Goal: Book appointment/travel/reservation

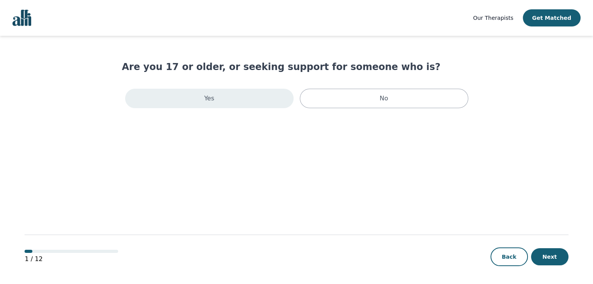
click at [213, 104] on div "Yes" at bounding box center [209, 98] width 168 height 19
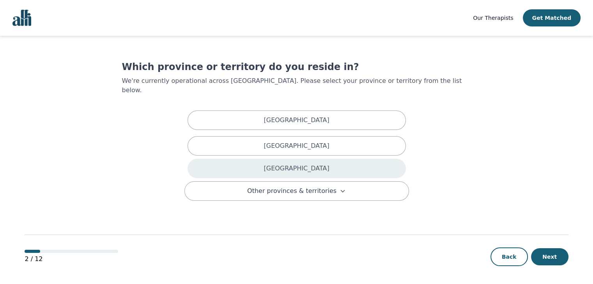
click at [309, 159] on div "Ontario" at bounding box center [296, 168] width 218 height 19
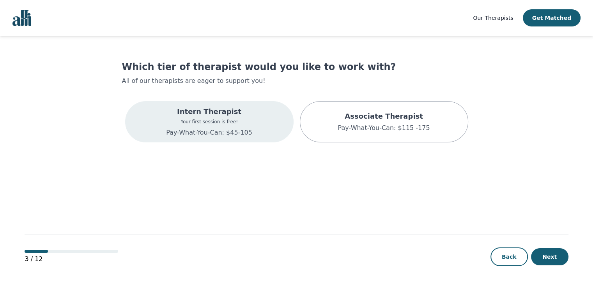
click at [210, 121] on p "Your first session is free!" at bounding box center [209, 122] width 86 height 6
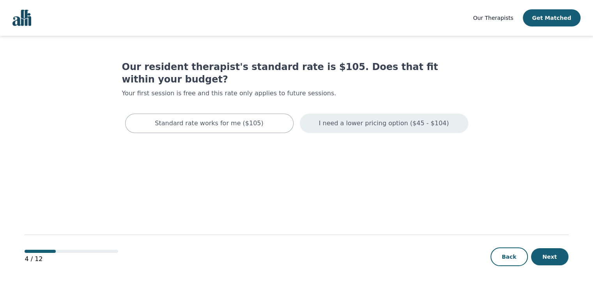
click at [399, 119] on p "I need a lower pricing option ($45 - $104)" at bounding box center [384, 123] width 130 height 9
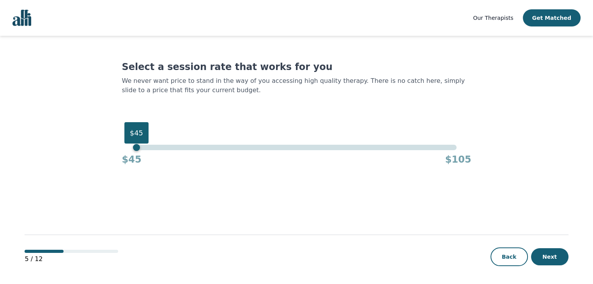
drag, startPoint x: 456, startPoint y: 148, endPoint x: 136, endPoint y: 151, distance: 320.2
click at [136, 151] on div "$45" at bounding box center [136, 147] width 7 height 7
click at [553, 256] on button "Next" at bounding box center [549, 257] width 37 height 17
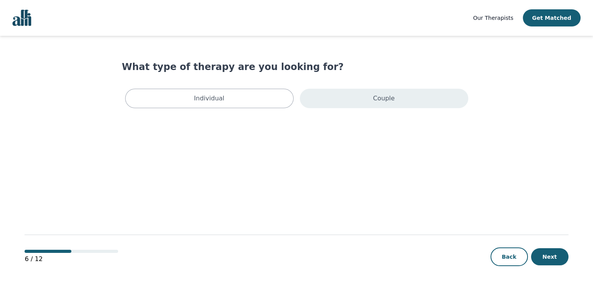
click at [360, 96] on div "Couple" at bounding box center [384, 98] width 168 height 19
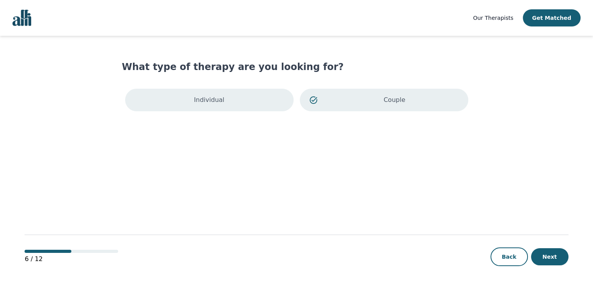
click at [205, 99] on p "Individual" at bounding box center [209, 99] width 30 height 9
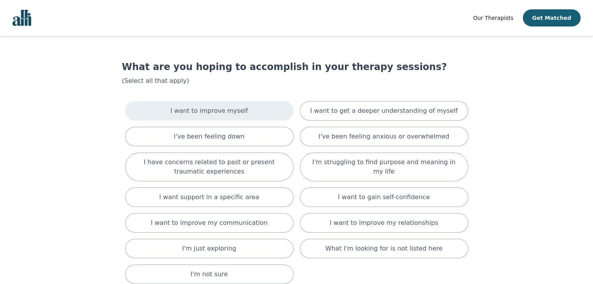
click at [243, 116] on div "I want to improve myself" at bounding box center [209, 110] width 168 height 19
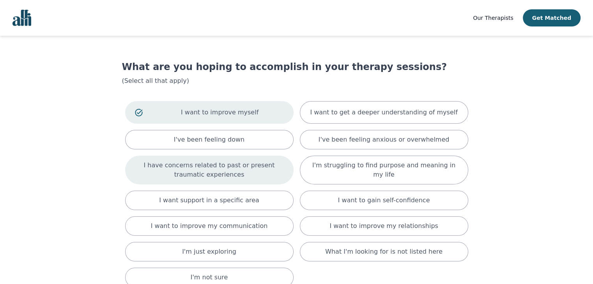
click at [228, 167] on p "I have concerns related to past or present traumatic experiences" at bounding box center [209, 170] width 149 height 19
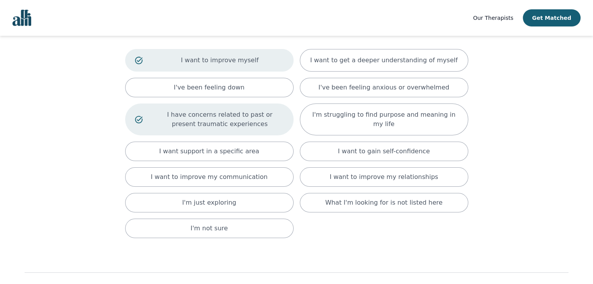
scroll to position [39, 0]
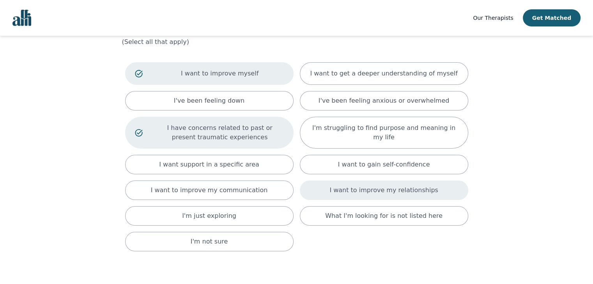
click at [371, 187] on p "I want to improve my relationships" at bounding box center [383, 190] width 108 height 9
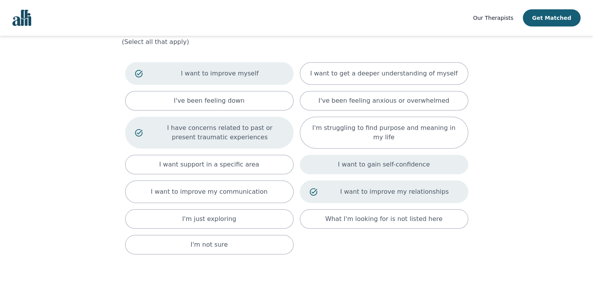
click at [374, 168] on p "I want to gain self-confidence" at bounding box center [384, 164] width 92 height 9
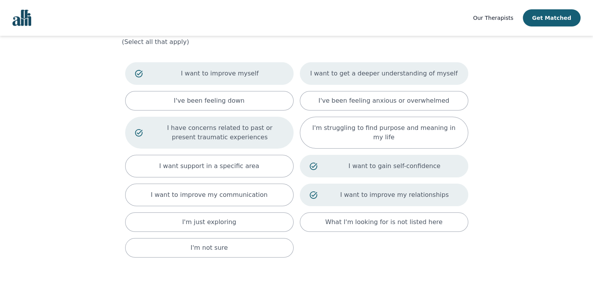
click at [373, 75] on p "I want to get a deeper understanding of myself" at bounding box center [383, 73] width 147 height 9
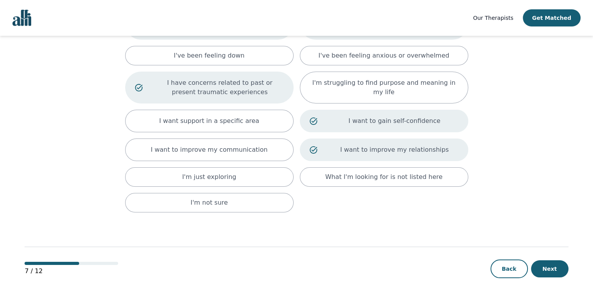
scroll to position [95, 0]
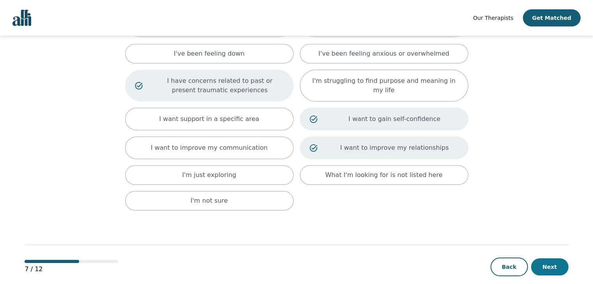
click at [553, 259] on button "Next" at bounding box center [549, 267] width 37 height 17
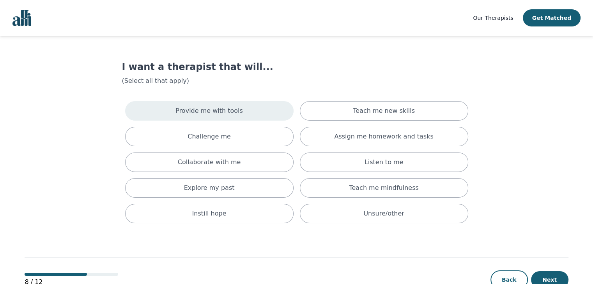
click at [231, 107] on p "Provide me with tools" at bounding box center [208, 110] width 67 height 9
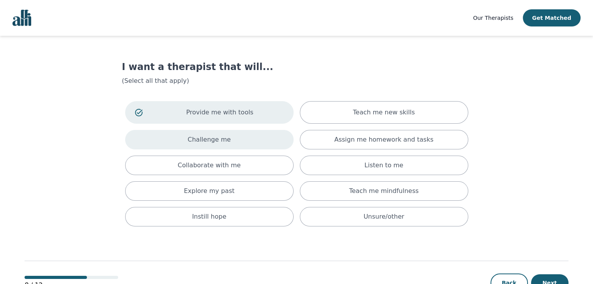
click at [224, 144] on p "Challenge me" at bounding box center [208, 139] width 43 height 9
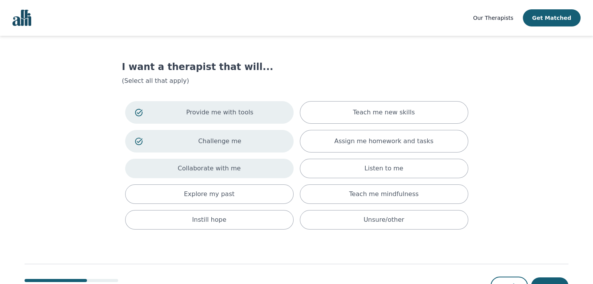
click at [217, 171] on p "Collaborate with me" at bounding box center [209, 168] width 63 height 9
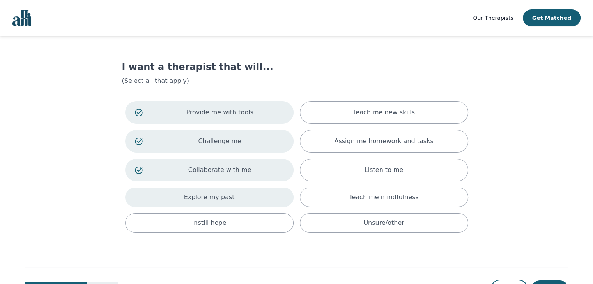
click at [217, 203] on div "Explore my past" at bounding box center [209, 197] width 168 height 19
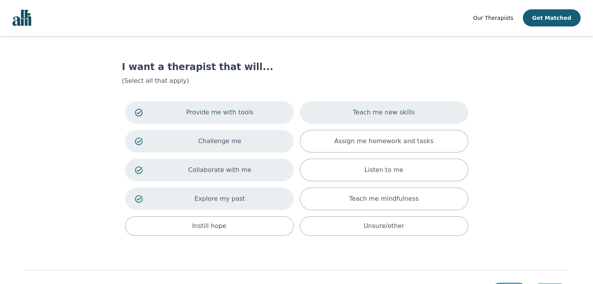
click at [410, 114] on div "Teach me new skills" at bounding box center [384, 112] width 168 height 23
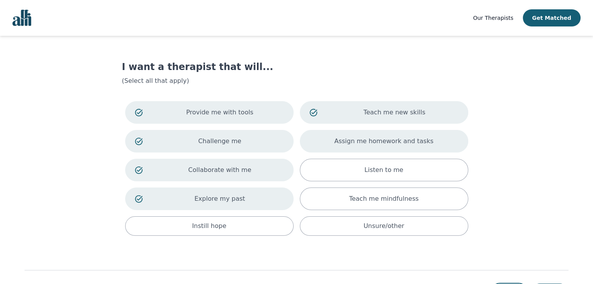
click at [401, 141] on p "Assign me homework and tasks" at bounding box center [383, 141] width 99 height 9
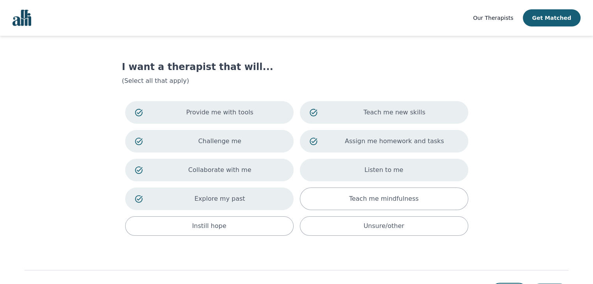
click at [402, 169] on div "Listen to me" at bounding box center [384, 170] width 168 height 23
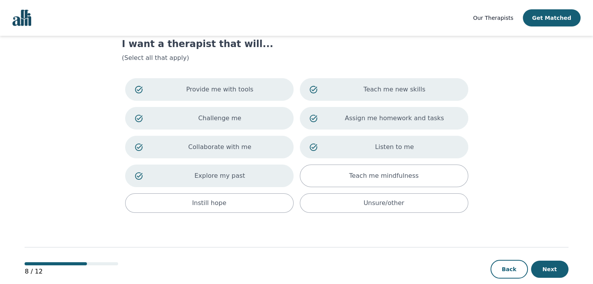
scroll to position [35, 0]
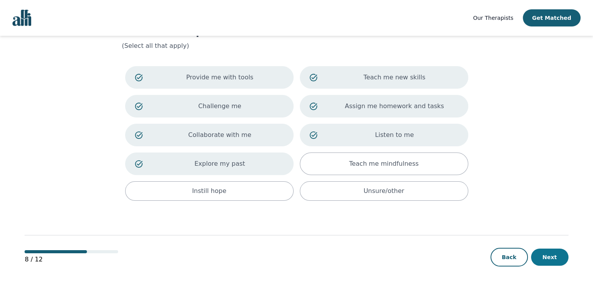
click at [551, 259] on button "Next" at bounding box center [549, 257] width 37 height 17
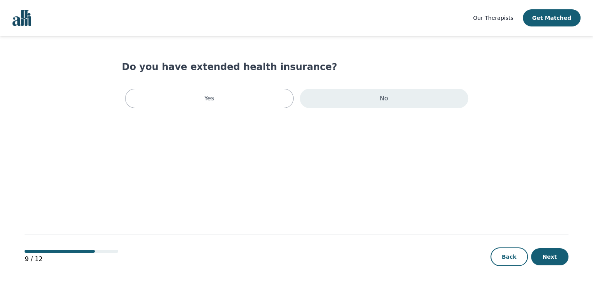
click at [390, 102] on div "No" at bounding box center [384, 98] width 168 height 19
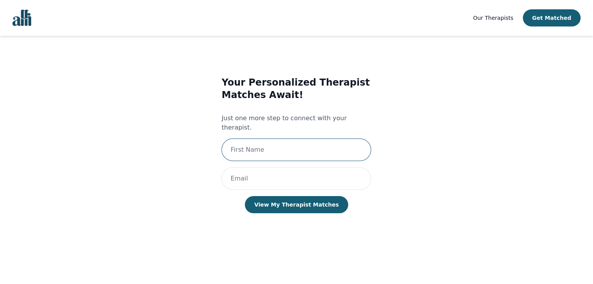
click at [276, 139] on input "text" at bounding box center [296, 150] width 150 height 23
type input "[PERSON_NAME]"
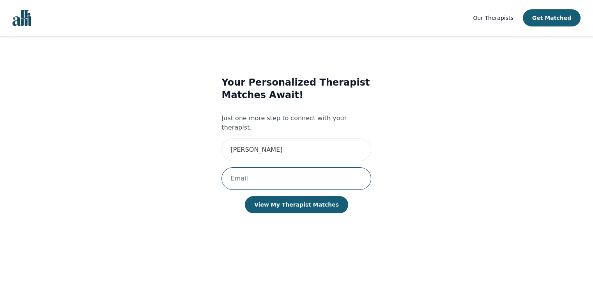
click at [272, 168] on input "email" at bounding box center [296, 179] width 150 height 23
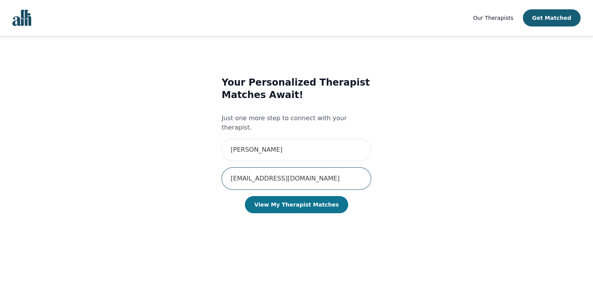
type input "[EMAIL_ADDRESS][DOMAIN_NAME]"
click at [284, 198] on button "View My Therapist Matches" at bounding box center [296, 204] width 103 height 17
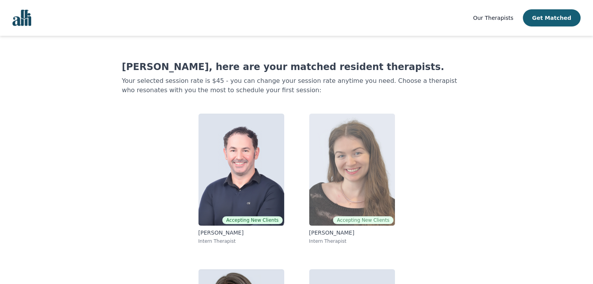
click at [323, 202] on img at bounding box center [352, 170] width 86 height 112
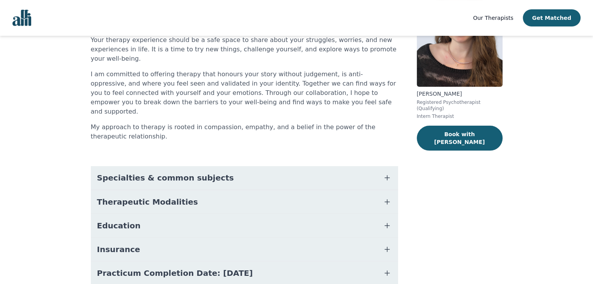
scroll to position [123, 0]
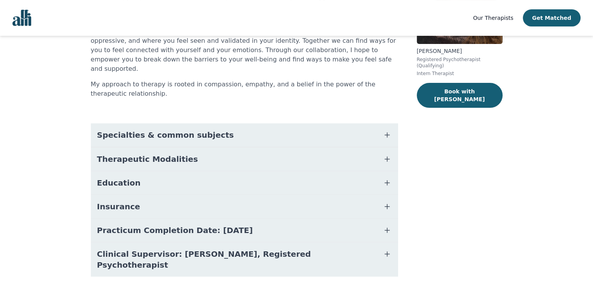
click at [135, 154] on span "Therapeutic Modalities" at bounding box center [147, 159] width 101 height 11
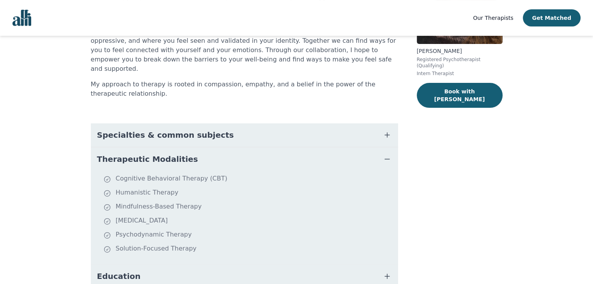
click at [156, 130] on span "Specialties & common subjects" at bounding box center [165, 135] width 137 height 11
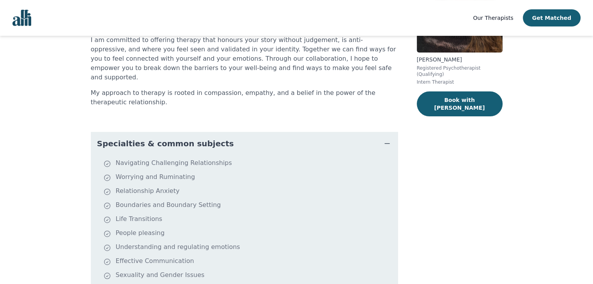
scroll to position [0, 0]
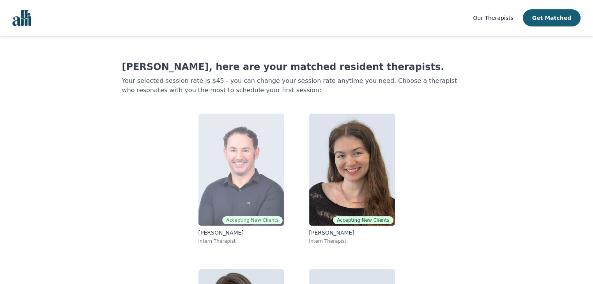
click at [242, 208] on img at bounding box center [241, 170] width 86 height 112
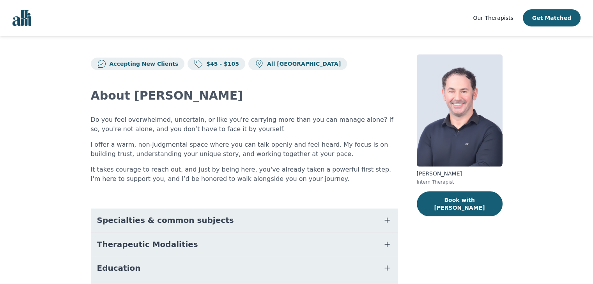
click at [182, 219] on span "Specialties & common subjects" at bounding box center [165, 220] width 137 height 11
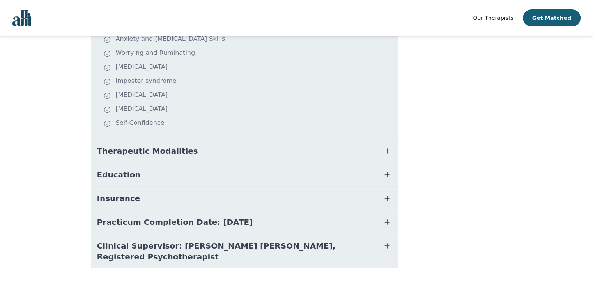
scroll to position [234, 0]
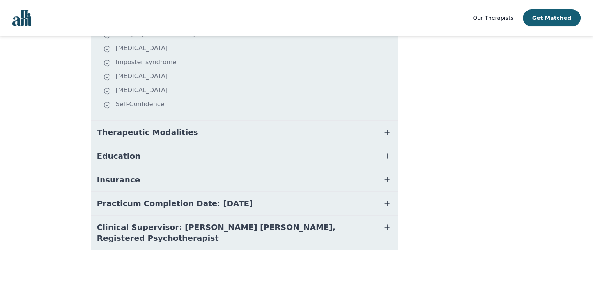
click at [146, 133] on span "Therapeutic Modalities" at bounding box center [147, 132] width 101 height 11
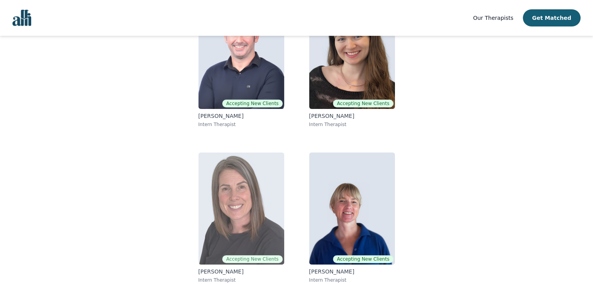
click at [246, 215] on img at bounding box center [241, 209] width 86 height 112
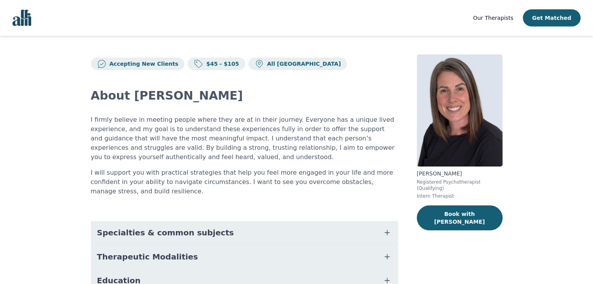
click at [137, 233] on span "Specialties & common subjects" at bounding box center [165, 233] width 137 height 11
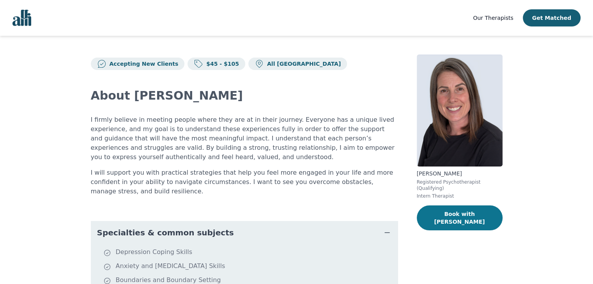
click at [458, 206] on button "Book with Stephanie" at bounding box center [459, 218] width 86 height 25
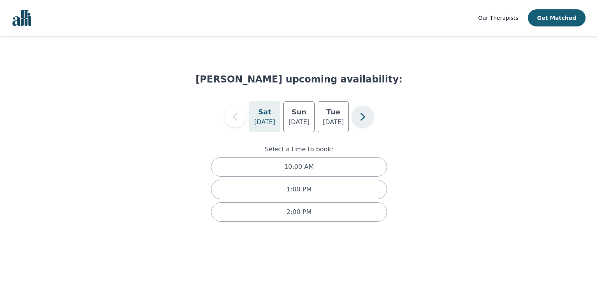
click at [365, 113] on icon "button" at bounding box center [363, 117] width 16 height 16
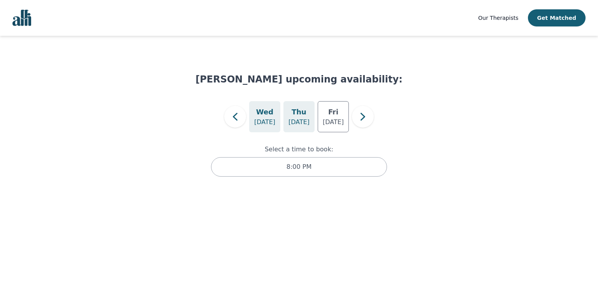
click at [299, 117] on h5 "Thu" at bounding box center [299, 112] width 15 height 11
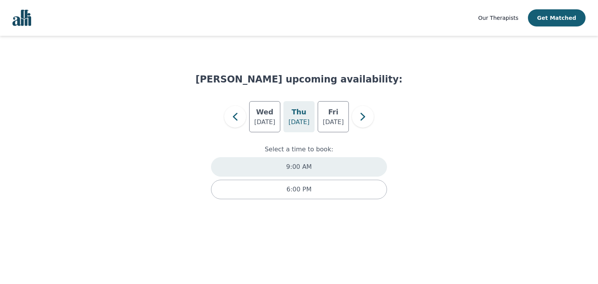
click at [298, 162] on p "9:00 AM" at bounding box center [299, 166] width 26 height 9
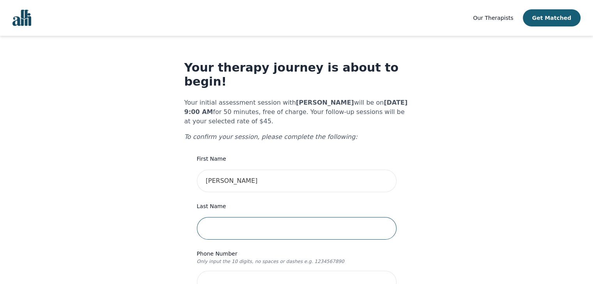
click at [221, 217] on input "text" at bounding box center [296, 228] width 199 height 23
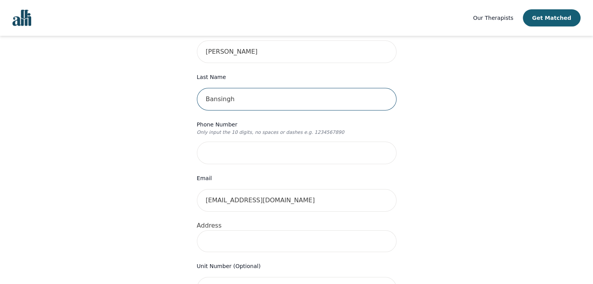
scroll to position [156, 0]
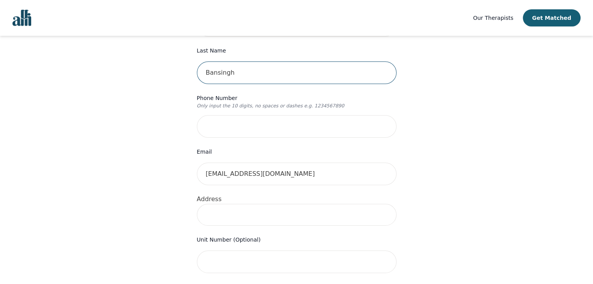
type input "Bansingh"
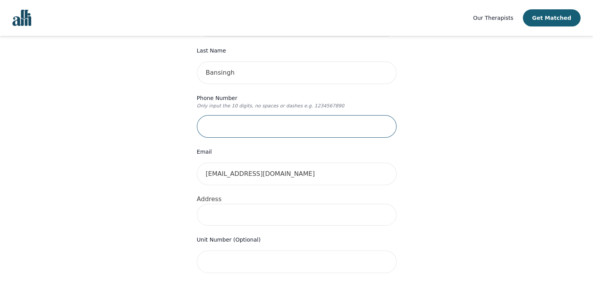
click at [226, 115] on input "tel" at bounding box center [296, 126] width 199 height 23
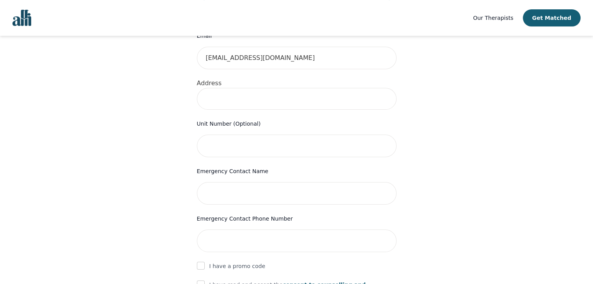
scroll to position [273, 0]
type input "4169021067"
click at [229, 87] on input at bounding box center [296, 98] width 199 height 22
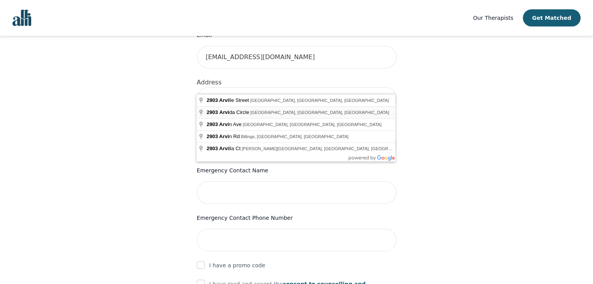
type input "[STREET_ADDRESS]"
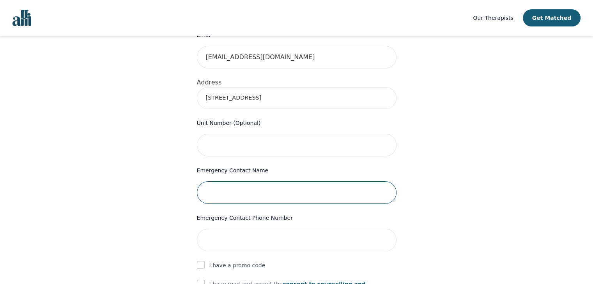
click at [217, 182] on input "text" at bounding box center [296, 193] width 199 height 23
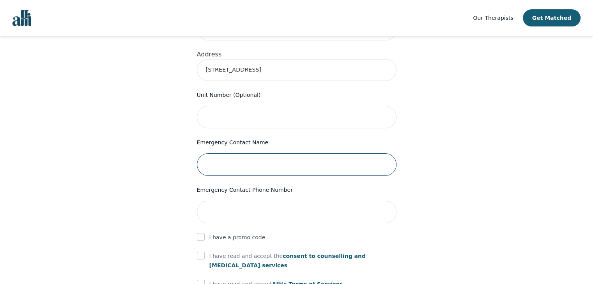
scroll to position [351, 0]
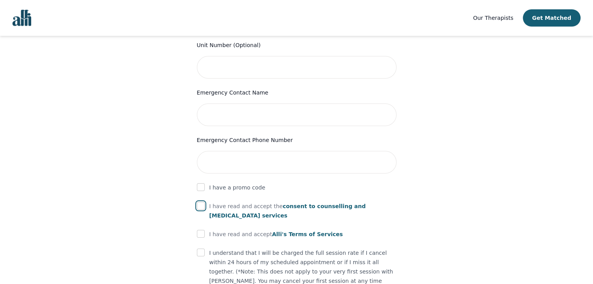
click at [202, 202] on input "checkbox" at bounding box center [201, 206] width 8 height 8
checkbox input "true"
click at [199, 211] on form "First Name Cheryl Last Name Bansingh Phone Number Only input the 10 digits, no …" at bounding box center [296, 82] width 199 height 556
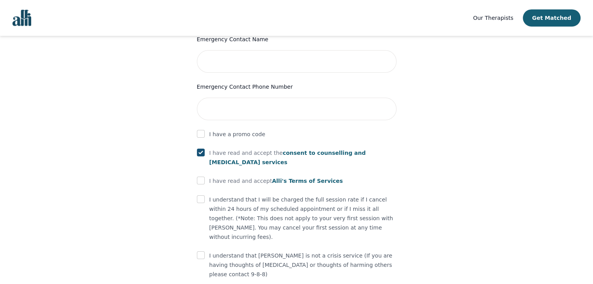
scroll to position [416, 0]
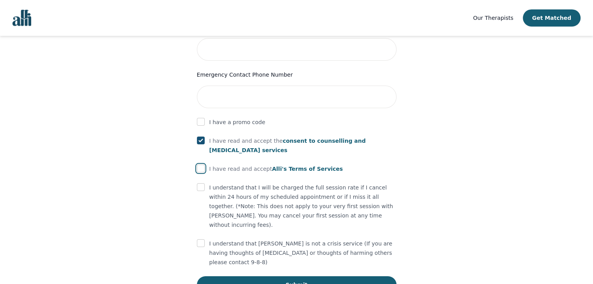
click at [201, 165] on input "checkbox" at bounding box center [201, 169] width 8 height 8
checkbox input "true"
click at [201, 183] on input "checkbox" at bounding box center [201, 187] width 8 height 8
checkbox input "true"
click at [198, 240] on input "checkbox" at bounding box center [201, 244] width 8 height 8
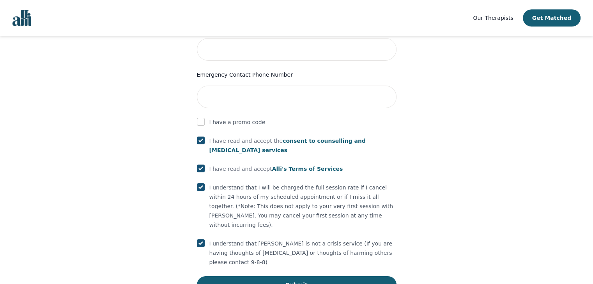
checkbox input "true"
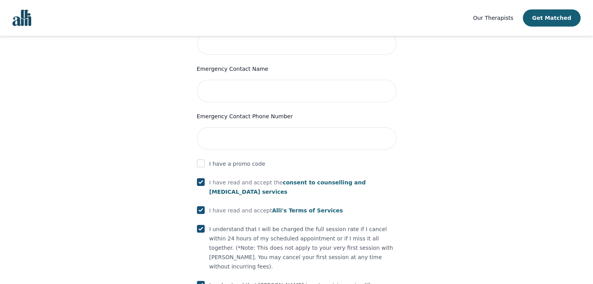
scroll to position [299, 0]
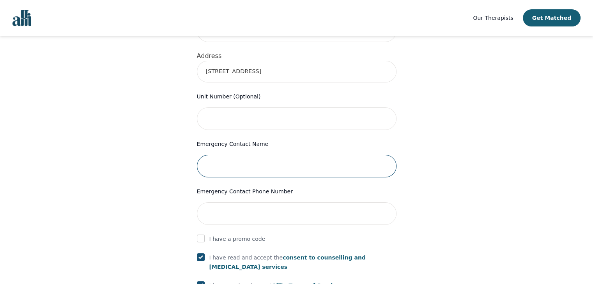
click at [222, 155] on input "text" at bounding box center [296, 166] width 199 height 23
type input "[PERSON_NAME]"
click at [228, 203] on input "tel" at bounding box center [296, 214] width 199 height 23
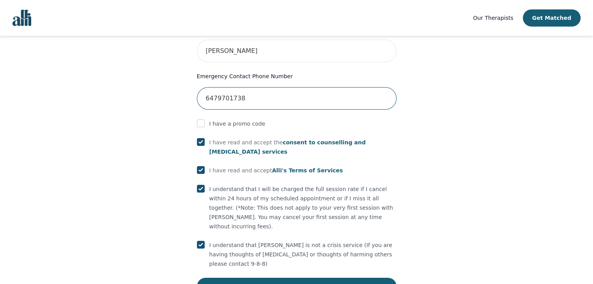
scroll to position [416, 0]
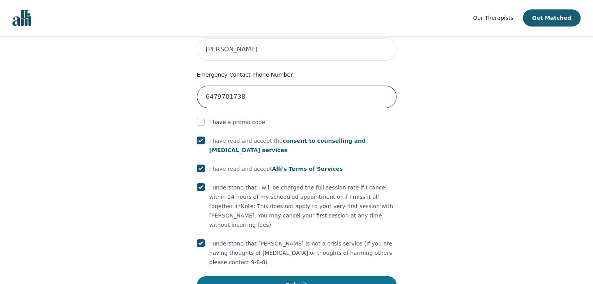
type input "6479701738"
click at [293, 277] on button "Submit" at bounding box center [296, 285] width 199 height 17
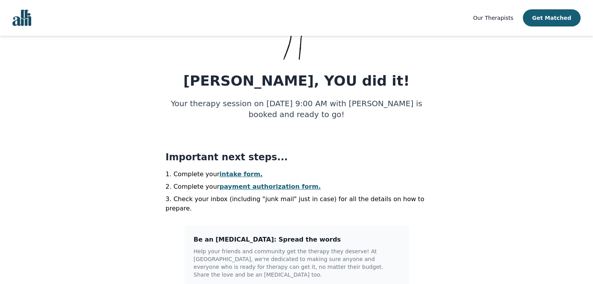
scroll to position [78, 0]
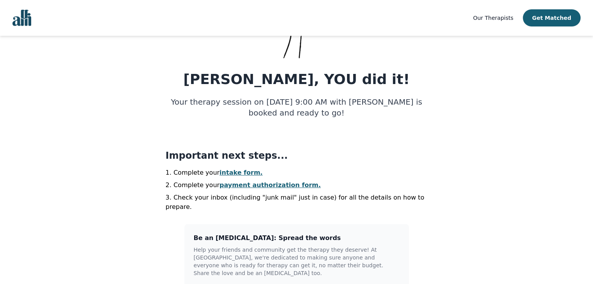
click at [233, 174] on link "intake form." at bounding box center [240, 172] width 43 height 7
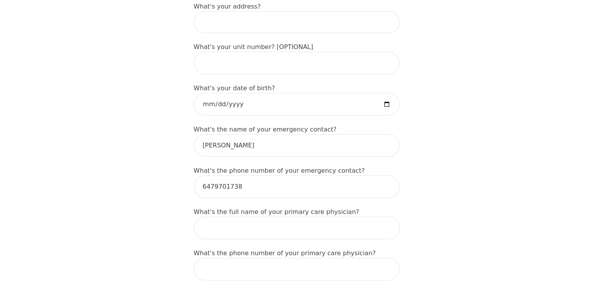
scroll to position [351, 0]
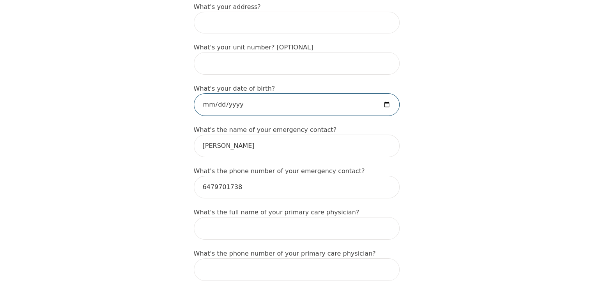
click at [212, 93] on input "date" at bounding box center [297, 104] width 206 height 23
click at [220, 93] on input "date" at bounding box center [297, 104] width 206 height 23
type input "[DATE]"
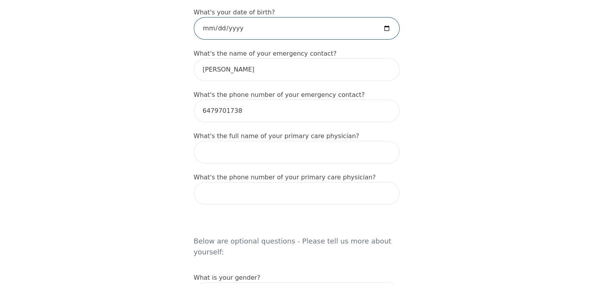
scroll to position [429, 0]
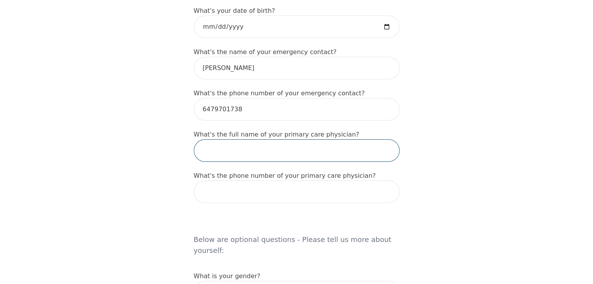
click at [223, 147] on input "text" at bounding box center [297, 150] width 206 height 23
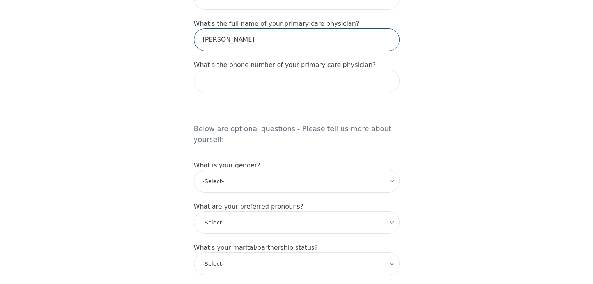
scroll to position [545, 0]
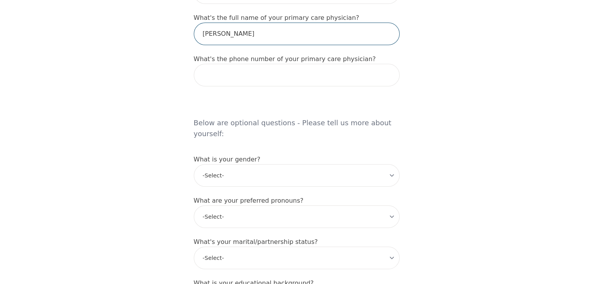
type input "[PERSON_NAME]"
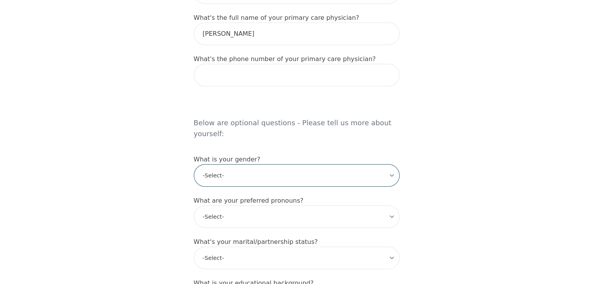
click at [238, 164] on select "-Select- male female non-binary transgender intersex prefer_not_to_say" at bounding box center [297, 175] width 206 height 23
select select "[DEMOGRAPHIC_DATA]"
click at [194, 164] on select "-Select- male female non-binary transgender intersex prefer_not_to_say" at bounding box center [297, 175] width 206 height 23
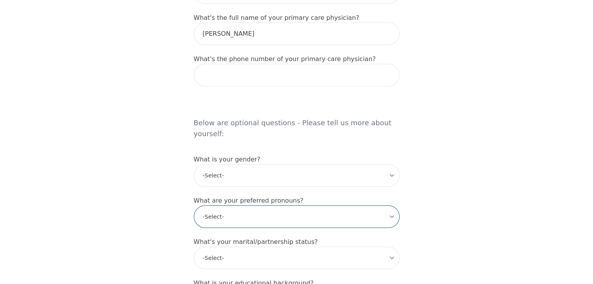
click at [221, 206] on select "-Select- he/him she/her they/them ze/zir xe/xem ey/em ve/ver tey/ter e/e per/pe…" at bounding box center [297, 217] width 206 height 23
select select "she/her"
click at [194, 206] on select "-Select- he/him she/her they/them ze/zir xe/xem ey/em ve/ver tey/ter e/e per/pe…" at bounding box center [297, 217] width 206 height 23
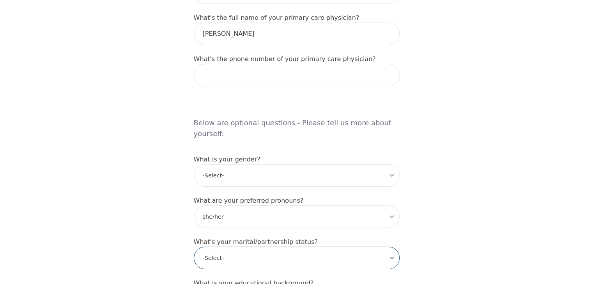
click at [229, 247] on select "-Select- Single Partnered Married Common Law Widowed Separated Divorced" at bounding box center [297, 258] width 206 height 23
select select "Married"
click at [194, 247] on select "-Select- Single Partnered Married Common Law Widowed Separated Divorced" at bounding box center [297, 258] width 206 height 23
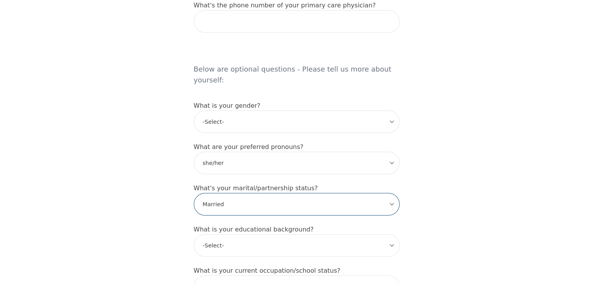
scroll to position [662, 0]
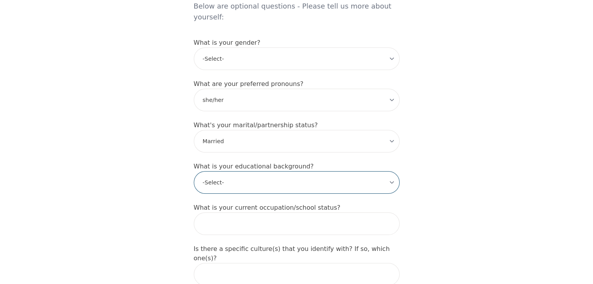
click at [224, 171] on select "-Select- Less than high school High school Associate degree Bachelor degree Mas…" at bounding box center [297, 182] width 206 height 23
select select "High school"
click at [194, 171] on select "-Select- Less than high school High school Associate degree Bachelor degree Mas…" at bounding box center [297, 182] width 206 height 23
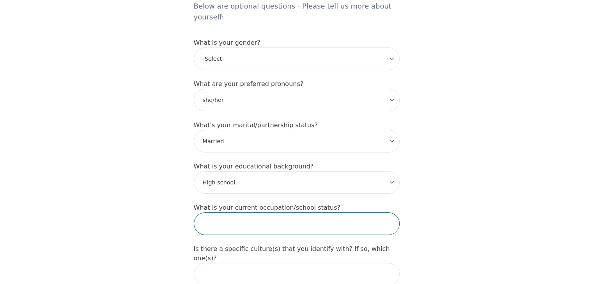
click at [227, 213] on input "text" at bounding box center [297, 224] width 206 height 23
type input "S"
type input "Bookkeeper"
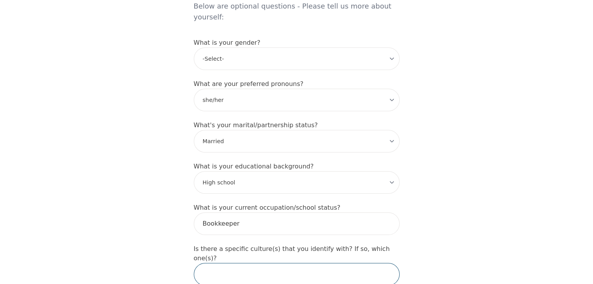
click at [230, 263] on input "text" at bounding box center [297, 274] width 206 height 23
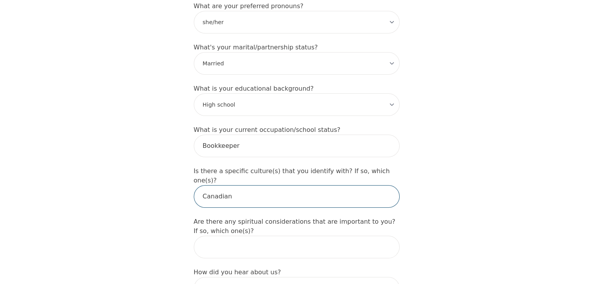
scroll to position [779, 0]
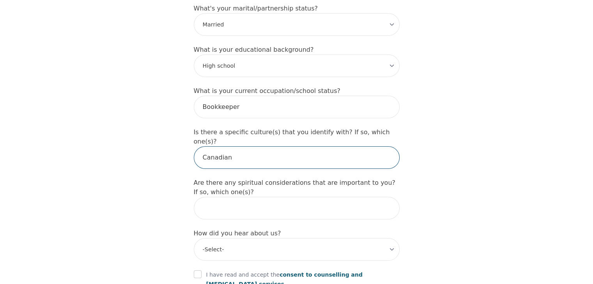
type input "Canadian"
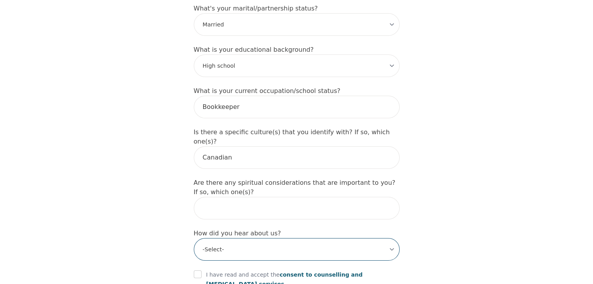
click at [218, 238] on select "-Select- Physician/Specialist Friend Facebook Instagram Google Search Google Ad…" at bounding box center [297, 249] width 206 height 23
select select "Instagram"
click at [194, 238] on select "-Select- Physician/Specialist Friend Facebook Instagram Google Search Google Ad…" at bounding box center [297, 249] width 206 height 23
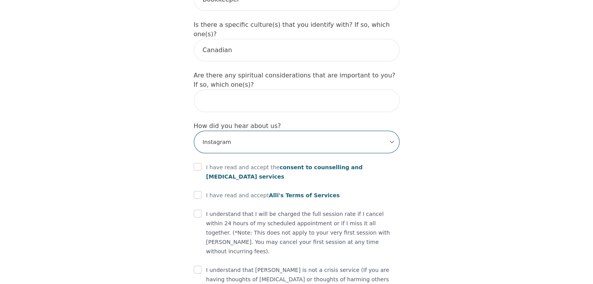
scroll to position [893, 0]
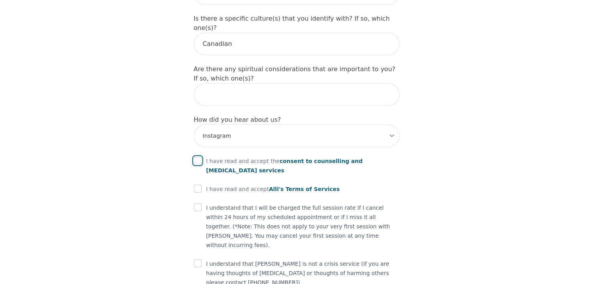
click at [198, 157] on input "checkbox" at bounding box center [198, 161] width 8 height 8
checkbox input "true"
click at [196, 185] on input "checkbox" at bounding box center [198, 189] width 8 height 8
checkbox input "true"
click at [194, 204] on input "checkbox" at bounding box center [198, 208] width 8 height 8
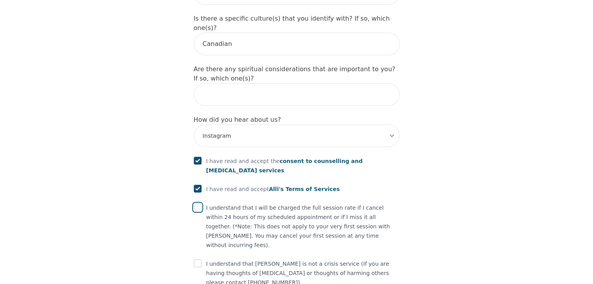
checkbox input "true"
click at [197, 260] on input "checkbox" at bounding box center [198, 264] width 8 height 8
checkbox input "true"
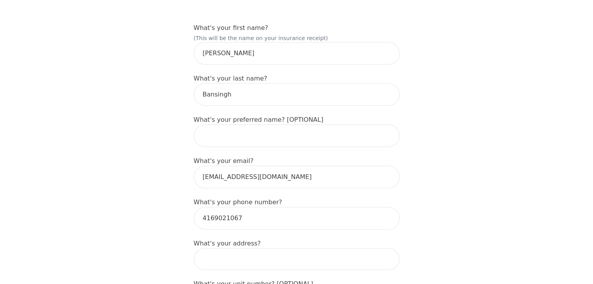
scroll to position [231, 0]
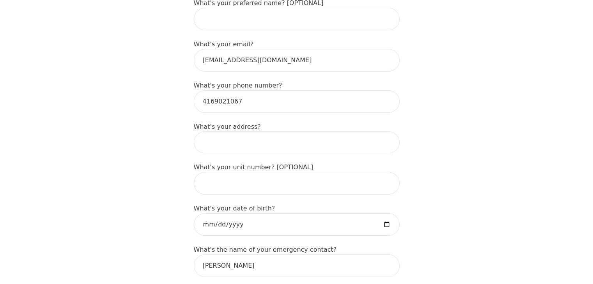
click at [231, 132] on input at bounding box center [297, 143] width 206 height 22
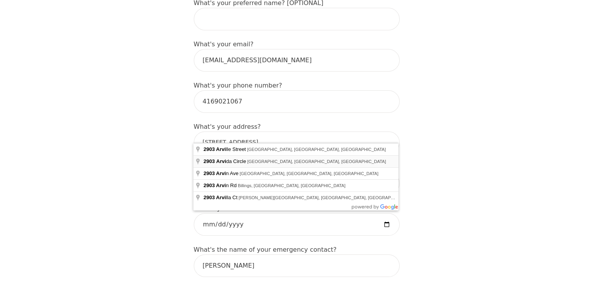
type input "[STREET_ADDRESS]"
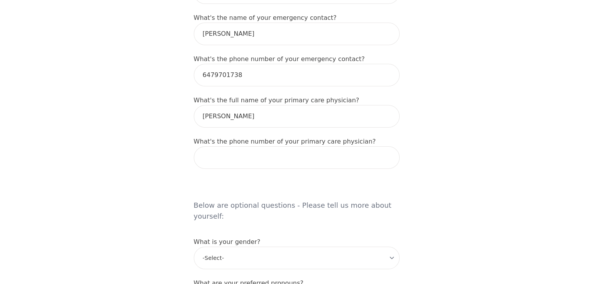
scroll to position [464, 0]
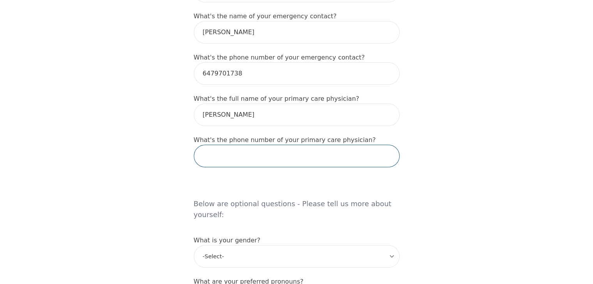
click at [221, 150] on input "tel" at bounding box center [297, 156] width 206 height 23
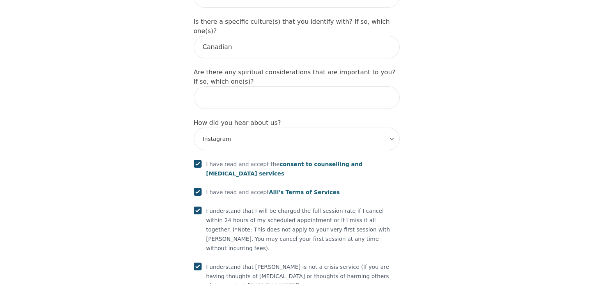
scroll to position [893, 0]
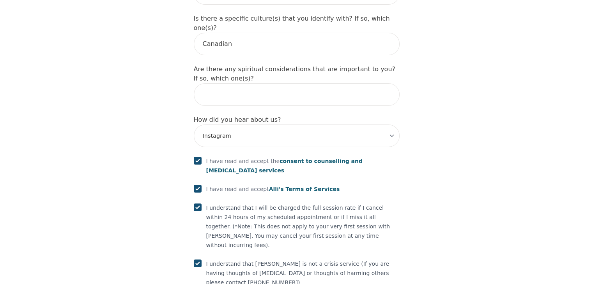
type input "[PHONE_NUMBER]"
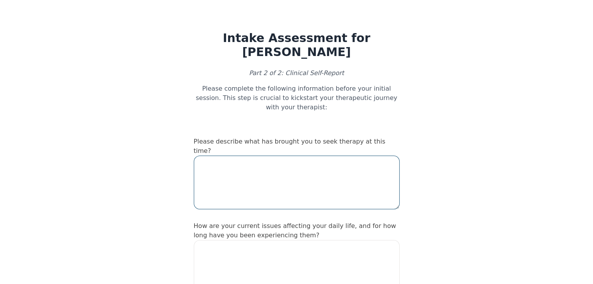
click at [231, 156] on textarea at bounding box center [297, 183] width 206 height 54
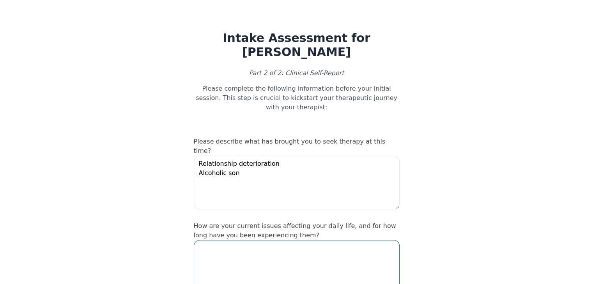
click at [220, 240] on textarea at bounding box center [297, 267] width 206 height 54
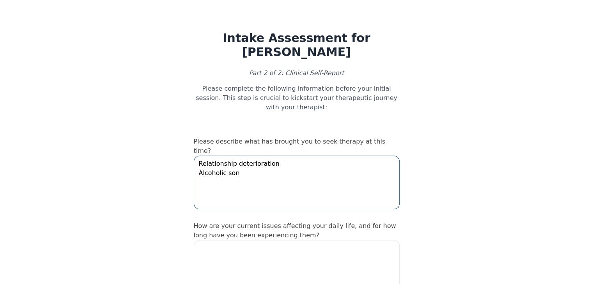
click at [240, 156] on textarea "Relationship deterioration Alcoholic son" at bounding box center [297, 183] width 206 height 54
type textarea "Relationship deterioration Alcoholic son Narcissitic parent/husban"
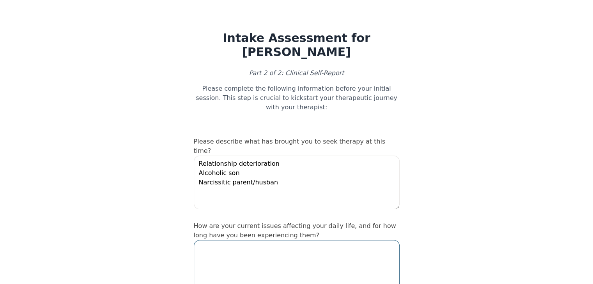
click at [245, 240] on textarea at bounding box center [297, 267] width 206 height 54
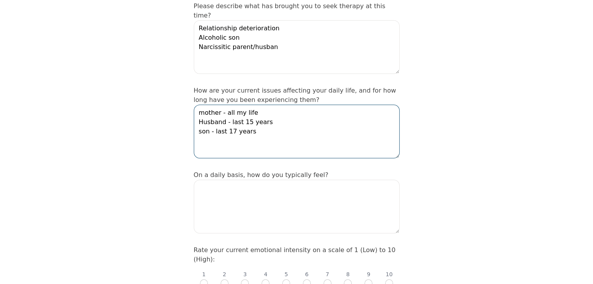
scroll to position [156, 0]
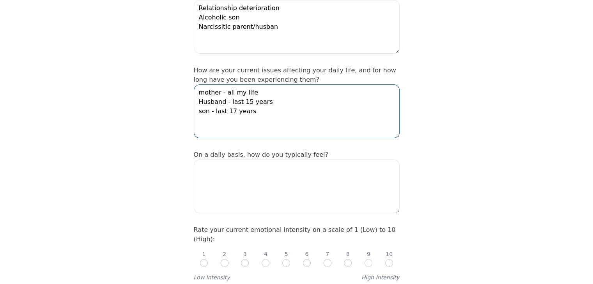
type textarea "mother - all my life Husband - last 15 years son - last 17 years"
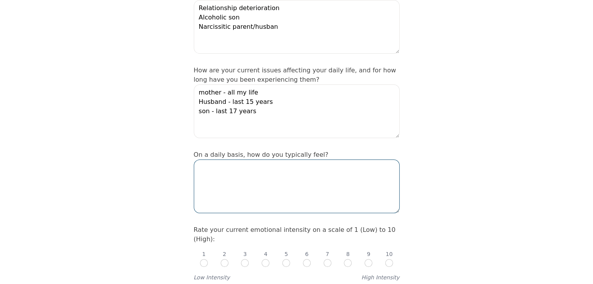
click at [213, 160] on textarea at bounding box center [297, 187] width 206 height 54
type textarea "L"
type textarea "I am fine until something happens"
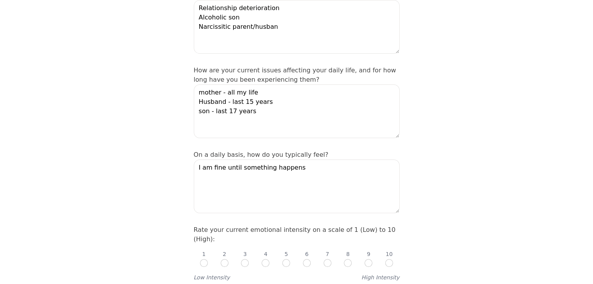
click at [353, 244] on div "1 2 3 4 5 6 7 8 9 10" at bounding box center [297, 255] width 206 height 23
click at [347, 259] on input "radio" at bounding box center [348, 263] width 8 height 8
radio input "true"
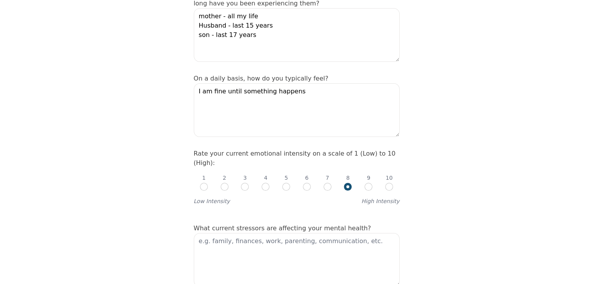
scroll to position [234, 0]
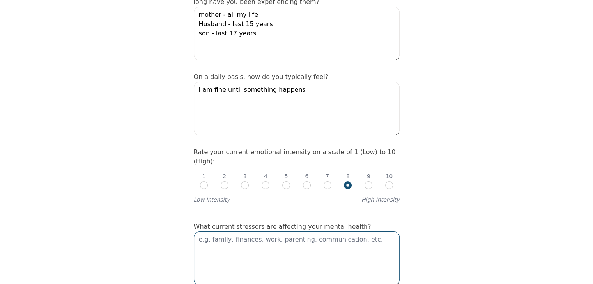
click at [210, 232] on textarea at bounding box center [297, 259] width 206 height 54
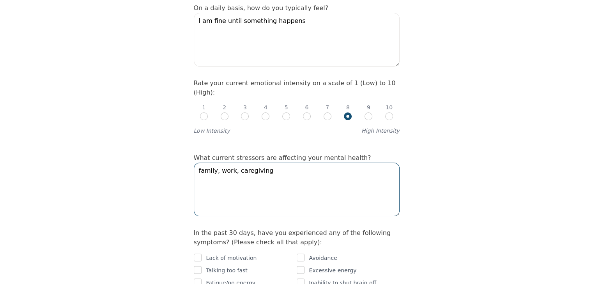
scroll to position [351, 0]
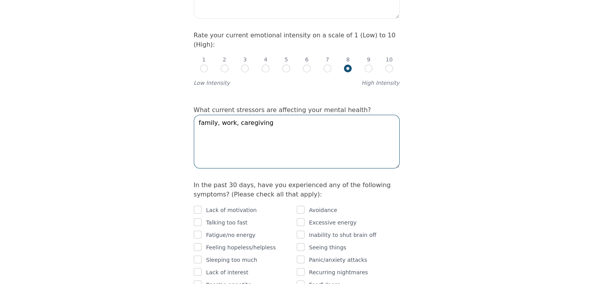
type textarea "family, work, caregiving"
click at [198, 206] on input "checkbox" at bounding box center [198, 210] width 8 height 8
checkbox input "true"
click at [196, 231] on input "checkbox" at bounding box center [198, 235] width 8 height 8
checkbox input "true"
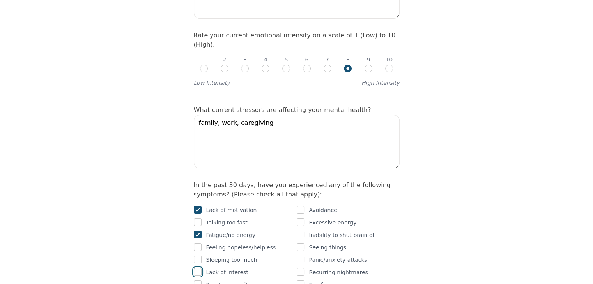
click at [198, 268] on input "checkbox" at bounding box center [198, 272] width 8 height 8
checkbox input "true"
click at [196, 281] on input "checkbox" at bounding box center [198, 285] width 8 height 8
checkbox input "true"
click at [299, 219] on input "checkbox" at bounding box center [300, 223] width 8 height 8
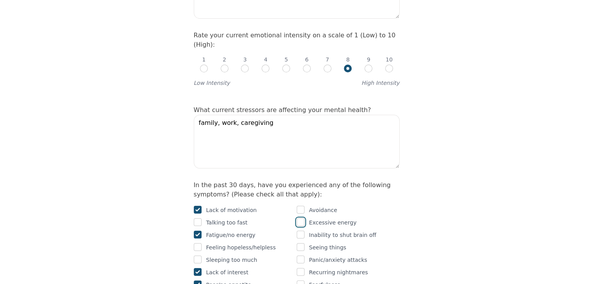
checkbox input "true"
click at [302, 231] on input "checkbox" at bounding box center [300, 235] width 8 height 8
checkbox input "true"
click at [300, 256] on input "checkbox" at bounding box center [300, 260] width 8 height 8
checkbox input "true"
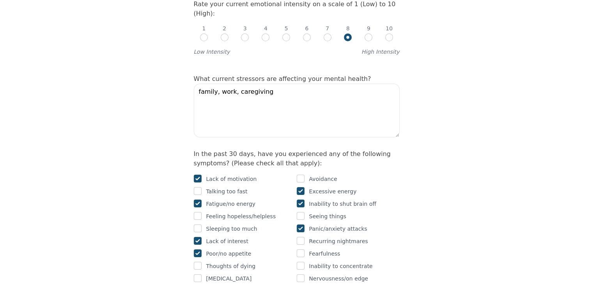
scroll to position [429, 0]
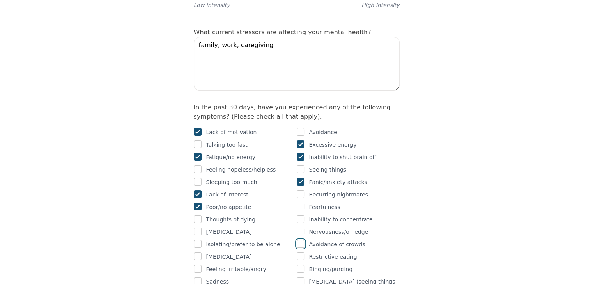
click at [302, 240] on input "checkbox" at bounding box center [300, 244] width 8 height 8
checkbox input "true"
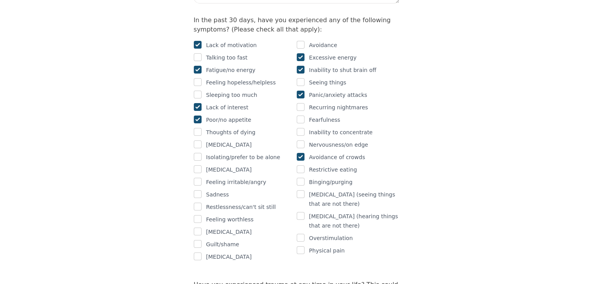
scroll to position [545, 0]
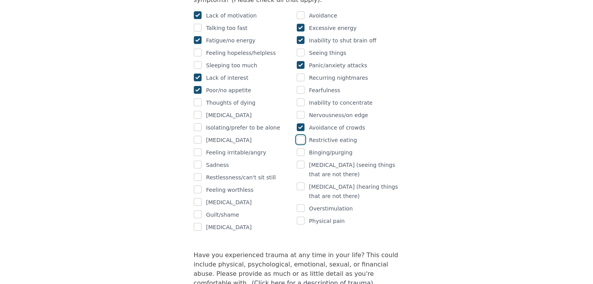
click at [300, 136] on input "checkbox" at bounding box center [300, 140] width 8 height 8
checkbox input "true"
click at [197, 186] on input "checkbox" at bounding box center [198, 190] width 8 height 8
checkbox input "true"
click at [301, 217] on input "checkbox" at bounding box center [300, 221] width 8 height 8
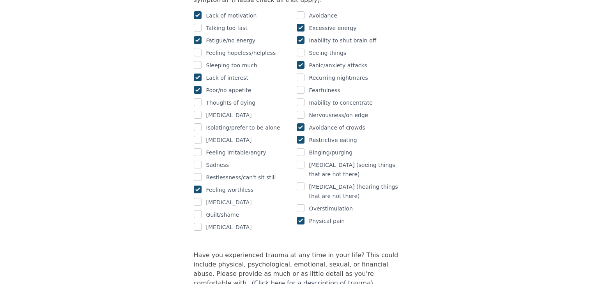
checkbox input "true"
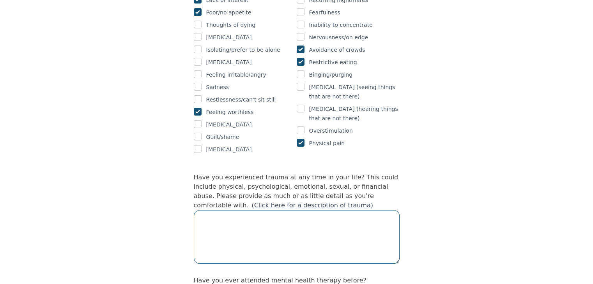
click at [213, 210] on textarea at bounding box center [297, 237] width 206 height 54
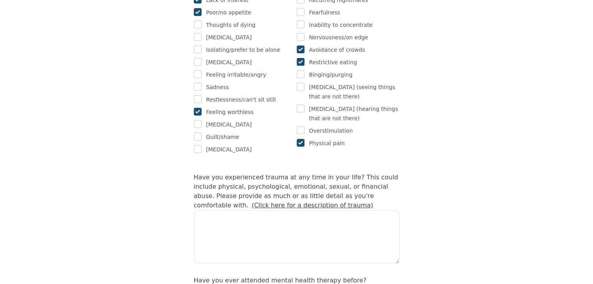
click at [251, 202] on link "(Click here for a description of trauma)" at bounding box center [312, 205] width 122 height 7
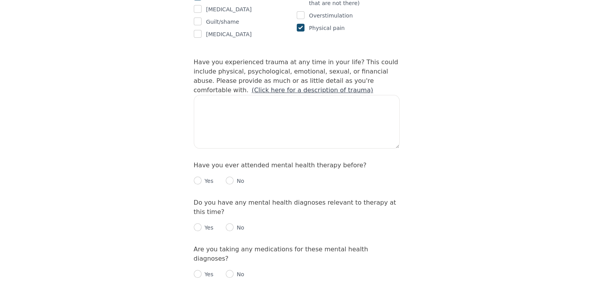
scroll to position [740, 0]
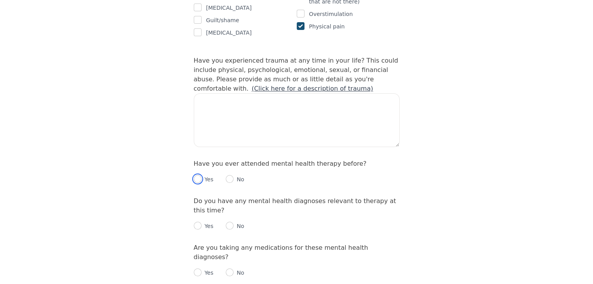
click at [196, 175] on input "radio" at bounding box center [198, 179] width 8 height 8
radio input "true"
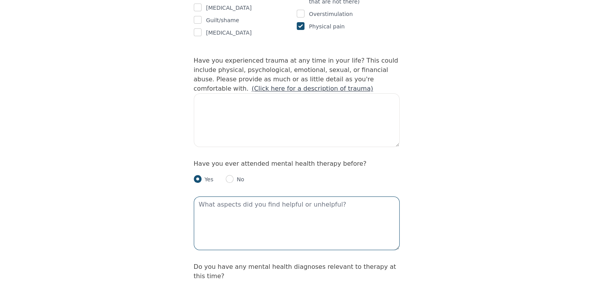
click at [220, 197] on textarea at bounding box center [297, 224] width 206 height 54
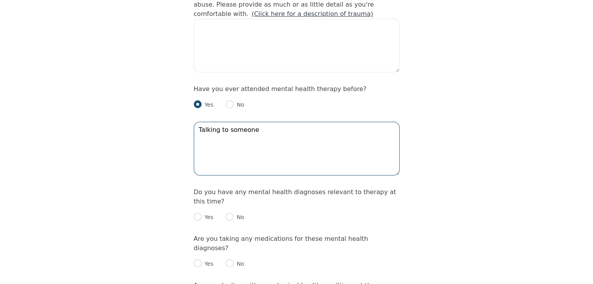
scroll to position [818, 0]
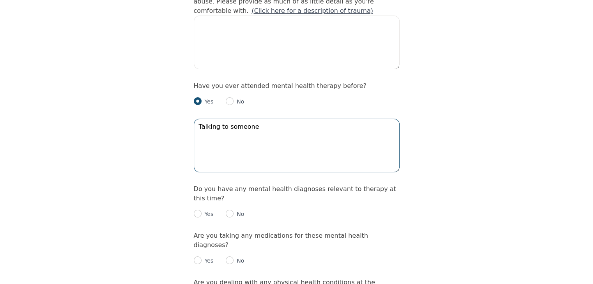
type textarea "Talking to someone"
click at [230, 210] on input "radio" at bounding box center [230, 214] width 8 height 8
radio input "true"
click at [228, 257] on input "radio" at bounding box center [230, 261] width 8 height 8
radio input "true"
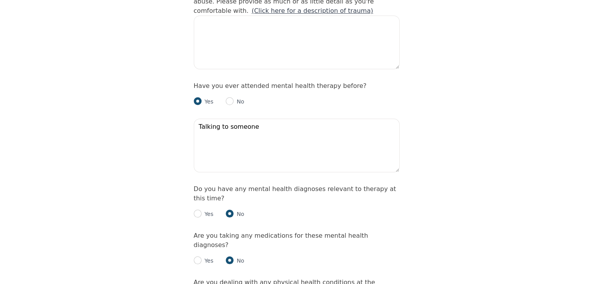
scroll to position [857, 0]
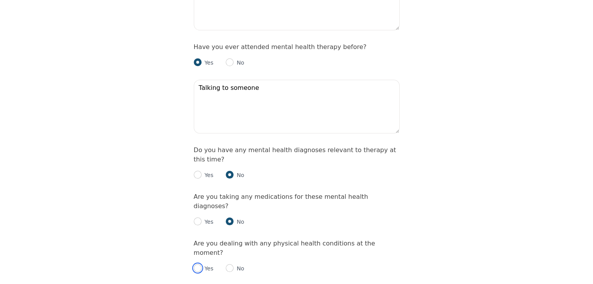
click at [196, 265] on input "radio" at bounding box center [198, 269] width 8 height 8
radio input "true"
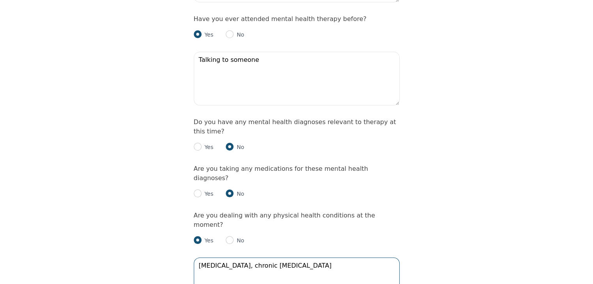
scroll to position [935, 0]
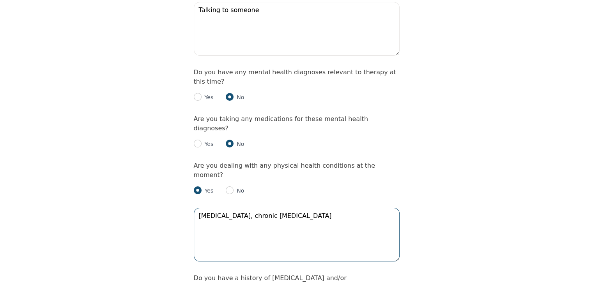
type textarea "[MEDICAL_DATA], chronic [MEDICAL_DATA]"
radio input "true"
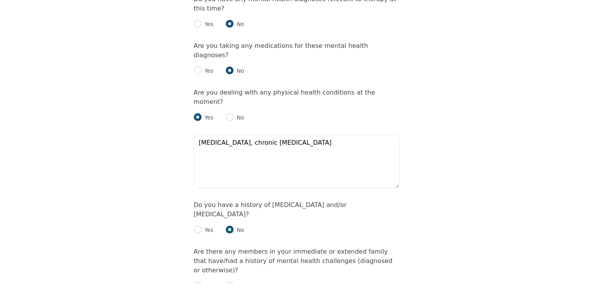
scroll to position [1013, 0]
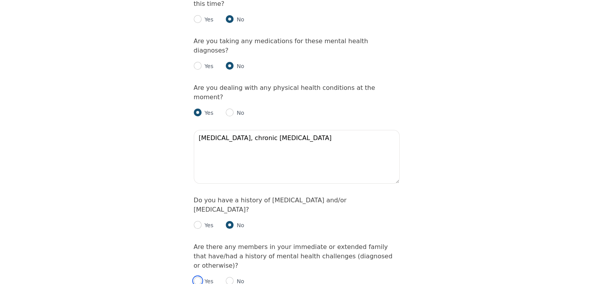
click at [198, 277] on input "radio" at bounding box center [198, 281] width 8 height 8
radio input "true"
checkbox input "true"
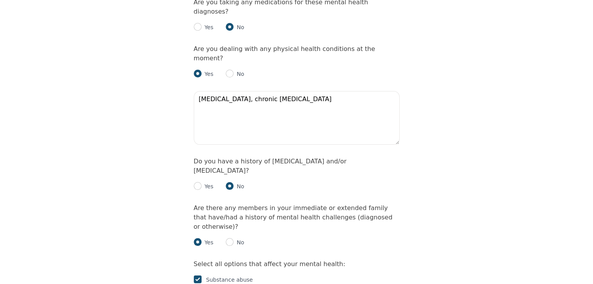
scroll to position [1091, 0]
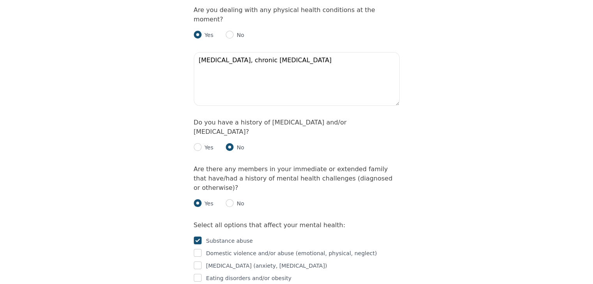
checkbox input "true"
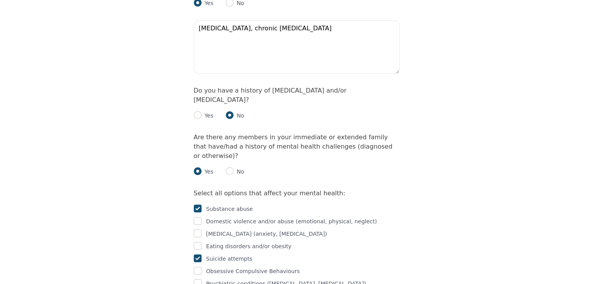
scroll to position [1169, 0]
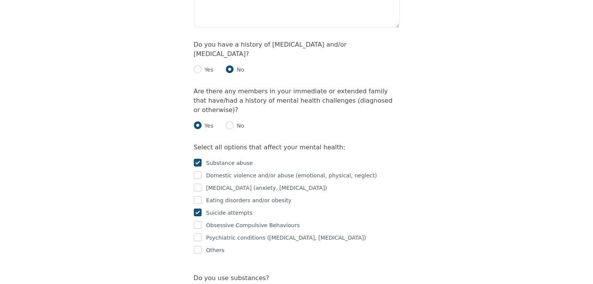
radio input "true"
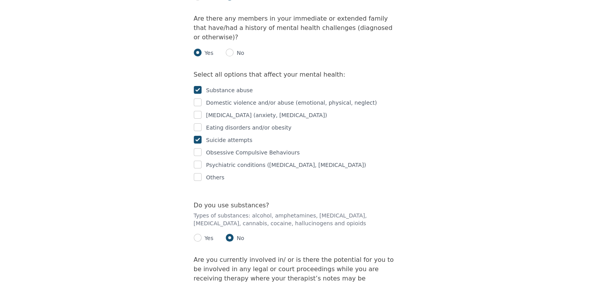
scroll to position [1247, 0]
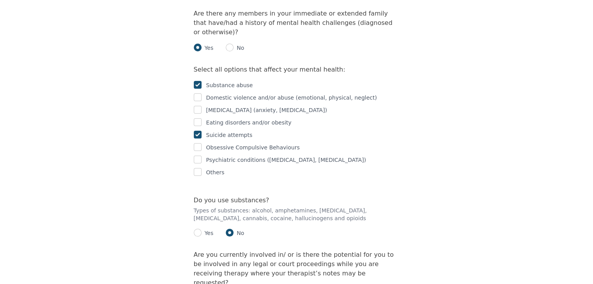
radio input "true"
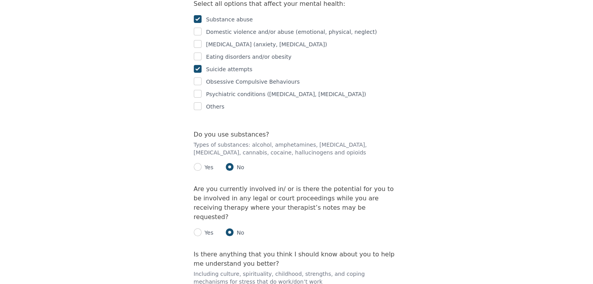
scroll to position [1325, 0]
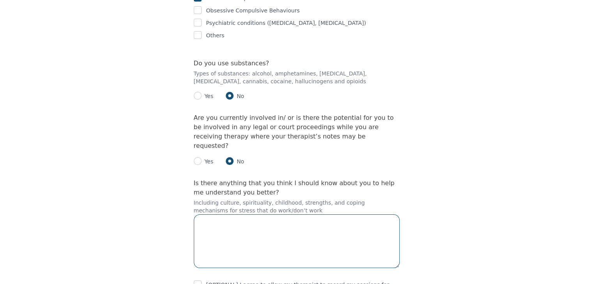
scroll to position [1395, 0]
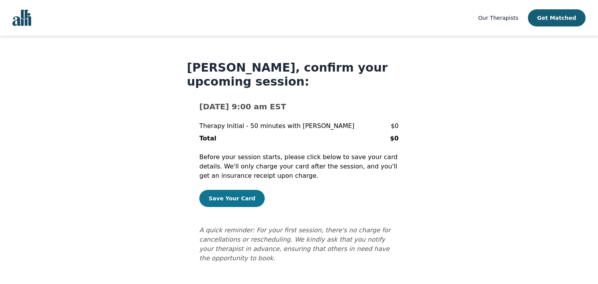
click at [219, 200] on button "Save Your Card" at bounding box center [231, 198] width 65 height 17
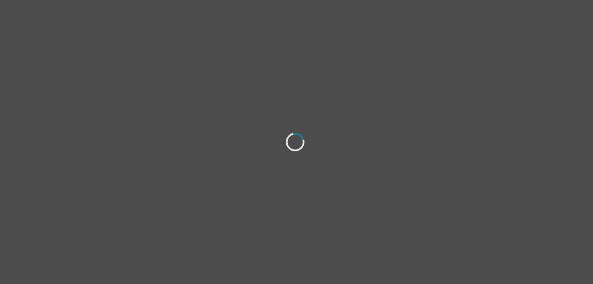
select select "[DEMOGRAPHIC_DATA]"
select select "she/her"
select select "Married"
select select "High school"
select select "Instagram"
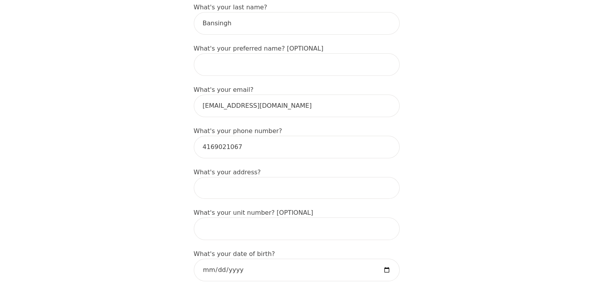
scroll to position [117, 0]
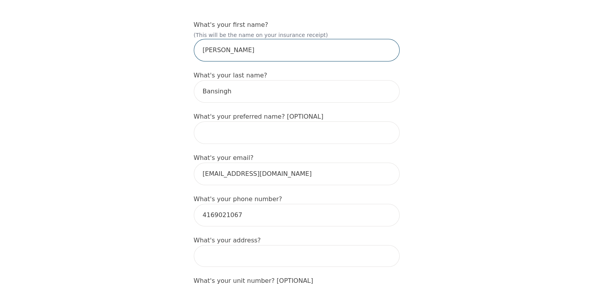
click at [254, 39] on input "[PERSON_NAME]" at bounding box center [297, 50] width 206 height 23
type input "[PERSON_NAME] [PERSON_NAME]"
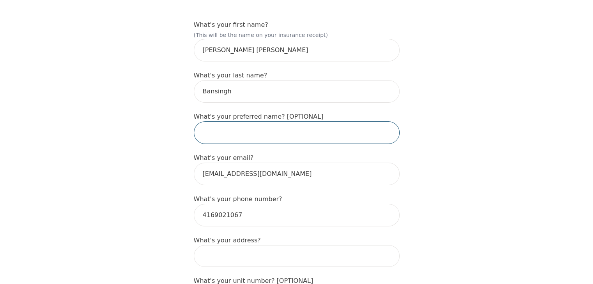
click at [224, 122] on input "text" at bounding box center [297, 133] width 206 height 23
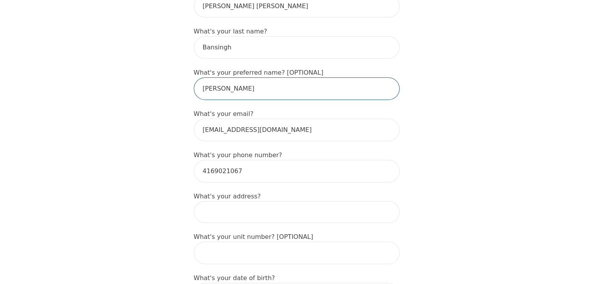
scroll to position [195, 0]
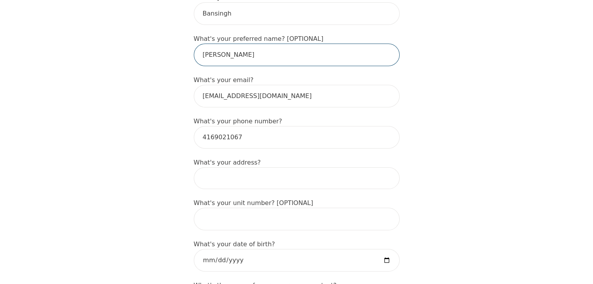
type input "[PERSON_NAME]"
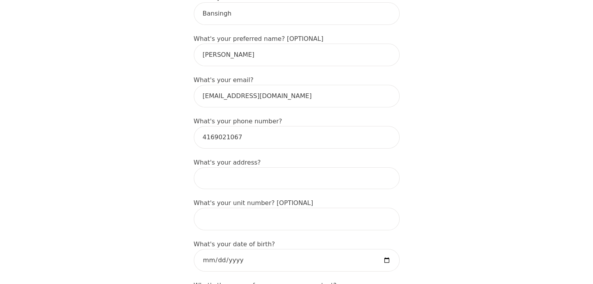
click at [228, 168] on input at bounding box center [297, 179] width 206 height 22
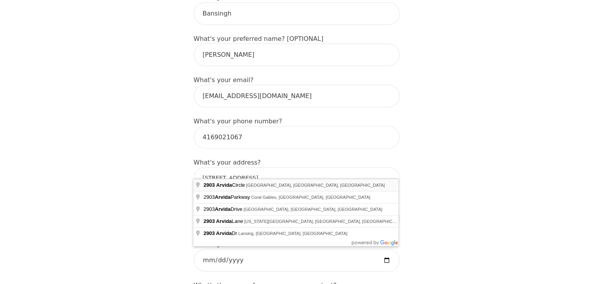
type input "[STREET_ADDRESS]"
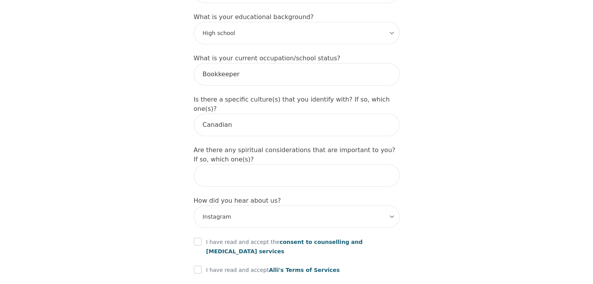
scroll to position [779, 0]
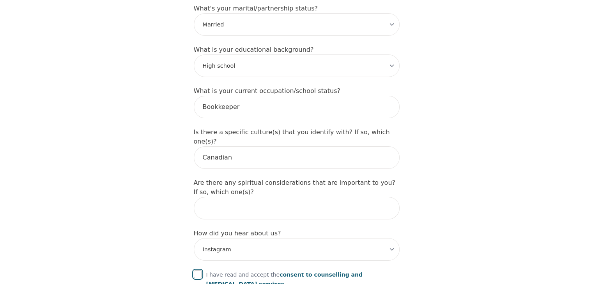
click at [194, 271] on input "checkbox" at bounding box center [198, 275] width 8 height 8
checkbox input "true"
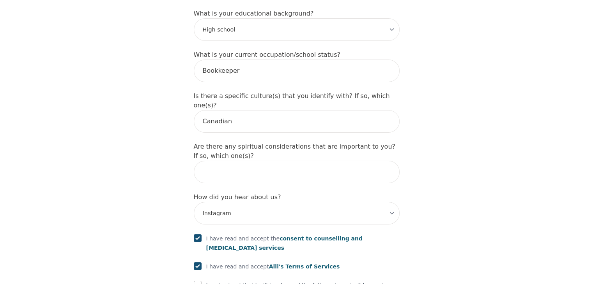
scroll to position [857, 0]
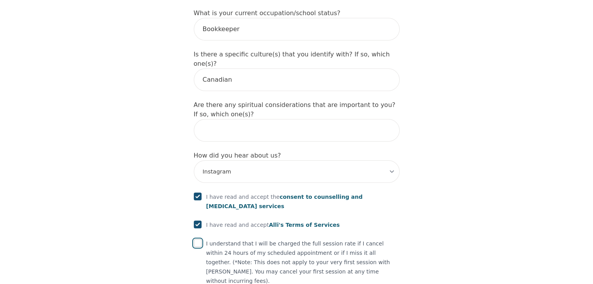
drag, startPoint x: 199, startPoint y: 198, endPoint x: 204, endPoint y: 250, distance: 52.1
click at [198, 240] on input "checkbox" at bounding box center [198, 244] width 8 height 8
checkbox input "true"
drag, startPoint x: 196, startPoint y: 249, endPoint x: 204, endPoint y: 254, distance: 8.9
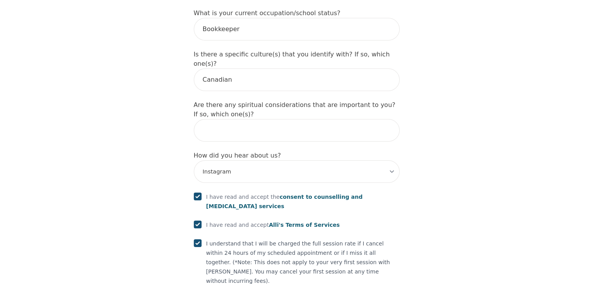
checkbox input "true"
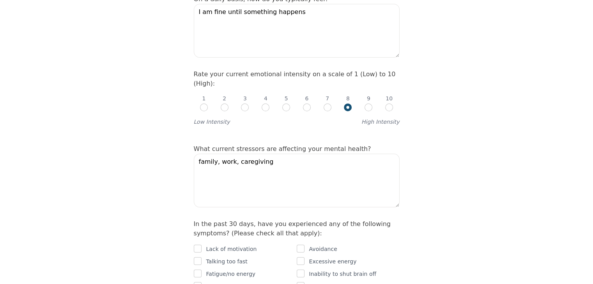
scroll to position [429, 0]
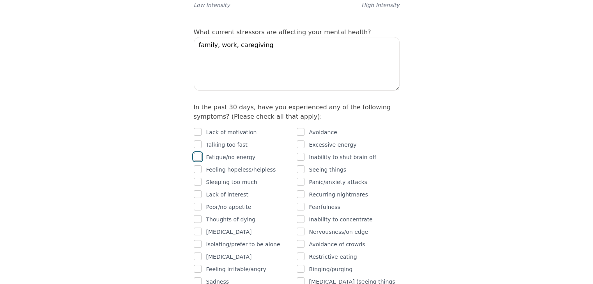
click at [198, 153] on input "checkbox" at bounding box center [198, 157] width 8 height 8
checkbox input "true"
click at [196, 240] on input "checkbox" at bounding box center [198, 244] width 8 height 8
checkbox input "true"
click at [197, 265] on input "checkbox" at bounding box center [198, 269] width 8 height 8
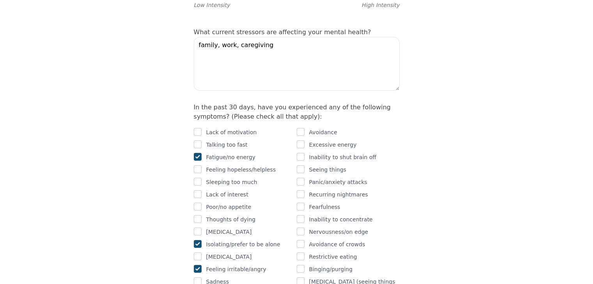
checkbox input "true"
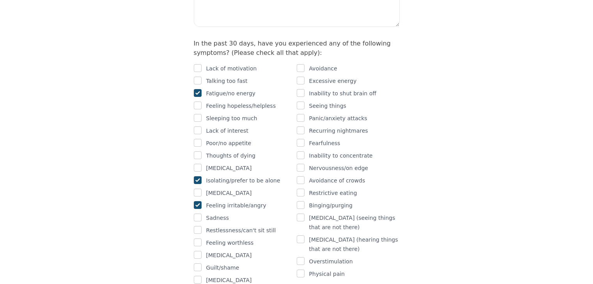
scroll to position [506, 0]
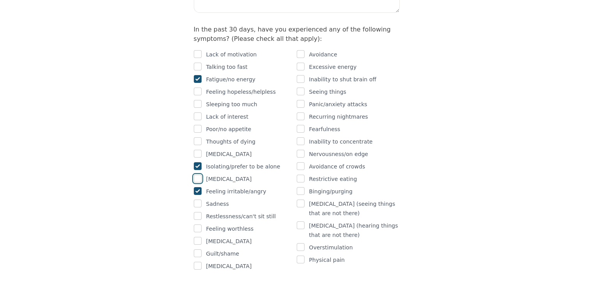
click at [196, 175] on input "checkbox" at bounding box center [198, 179] width 8 height 8
checkbox input "true"
click at [299, 256] on input "checkbox" at bounding box center [300, 260] width 8 height 8
checkbox input "true"
click at [196, 250] on input "checkbox" at bounding box center [198, 254] width 8 height 8
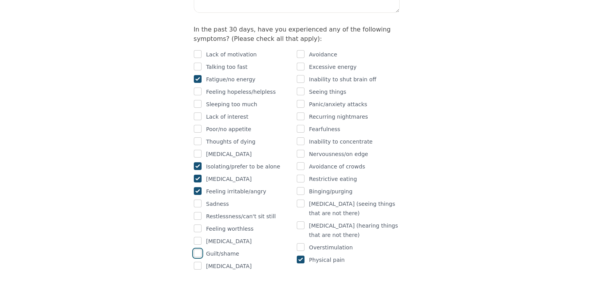
checkbox input "true"
click at [299, 175] on input "checkbox" at bounding box center [300, 179] width 8 height 8
checkbox input "true"
click at [300, 138] on input "checkbox" at bounding box center [300, 142] width 8 height 8
checkbox input "true"
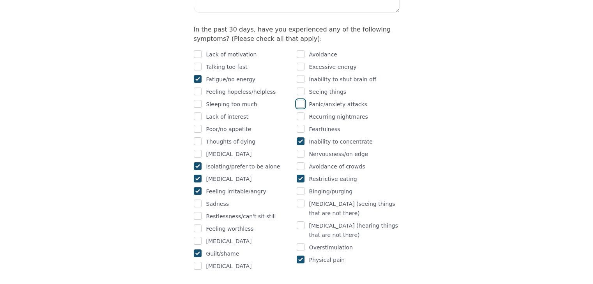
click at [301, 100] on input "checkbox" at bounding box center [300, 104] width 8 height 8
checkbox input "true"
click at [300, 63] on input "checkbox" at bounding box center [300, 67] width 8 height 8
checkbox input "true"
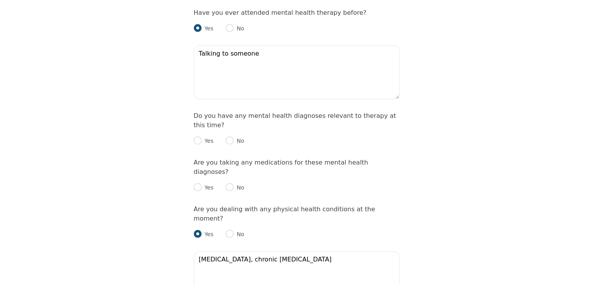
scroll to position [896, 0]
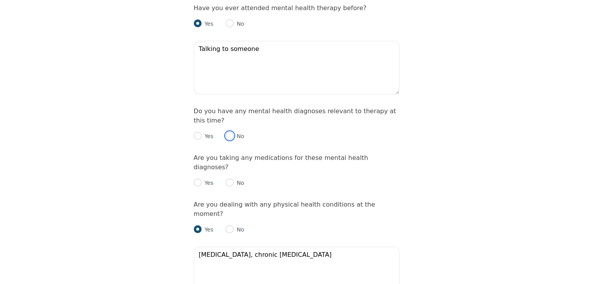
click at [228, 132] on input "radio" at bounding box center [230, 136] width 8 height 8
radio input "true"
click at [229, 179] on input "radio" at bounding box center [230, 183] width 8 height 8
radio input "true"
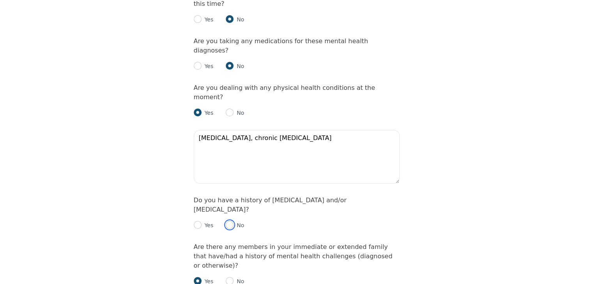
click at [226, 221] on input "radio" at bounding box center [230, 225] width 8 height 8
radio input "true"
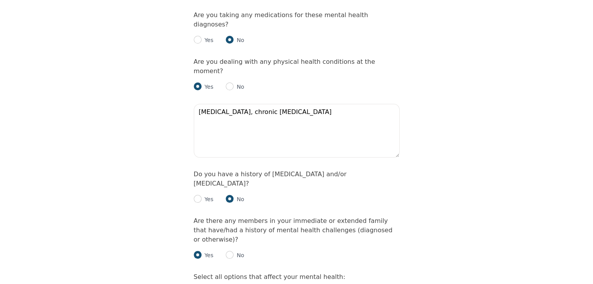
scroll to position [1091, 0]
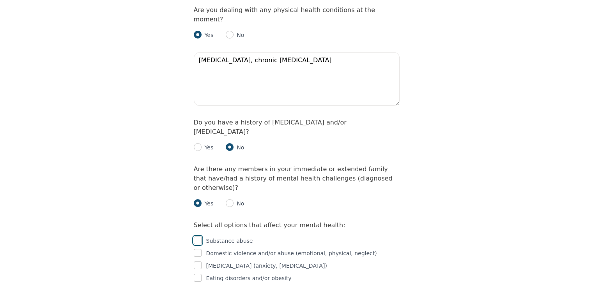
click at [199, 237] on input "checkbox" at bounding box center [198, 241] width 8 height 8
checkbox input "true"
click at [197, 249] on input "checkbox" at bounding box center [198, 253] width 8 height 8
checkbox input "true"
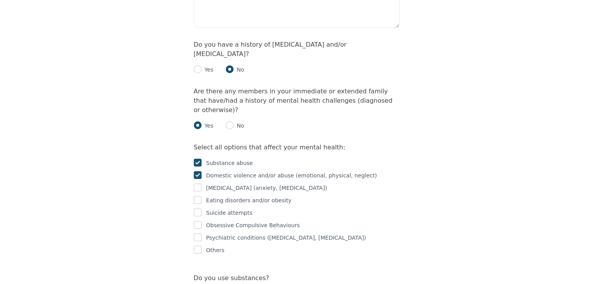
scroll to position [1247, 0]
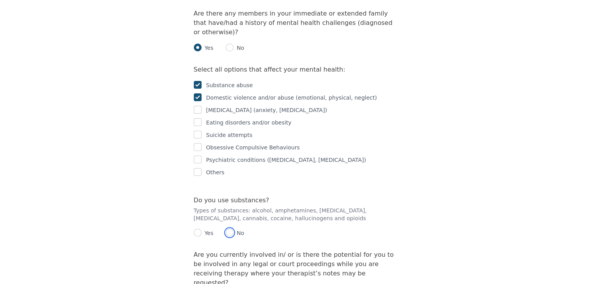
click at [226, 229] on input "radio" at bounding box center [230, 233] width 8 height 8
radio input "true"
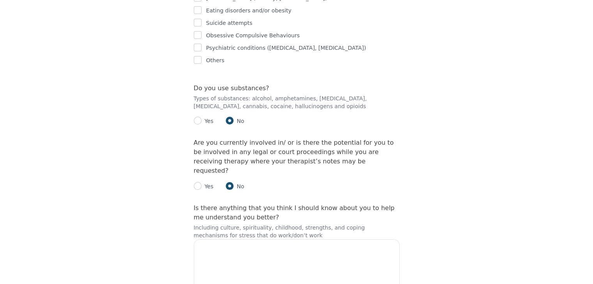
scroll to position [1395, 0]
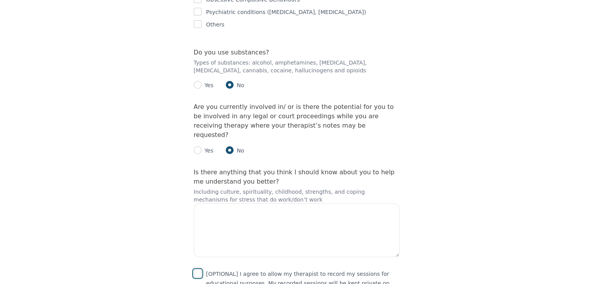
click at [199, 270] on input "checkbox" at bounding box center [198, 274] width 8 height 8
checkbox input "true"
